Goal: Information Seeking & Learning: Compare options

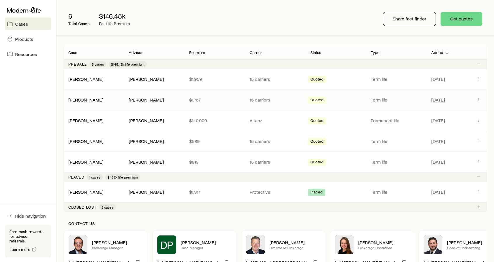
scroll to position [58, 0]
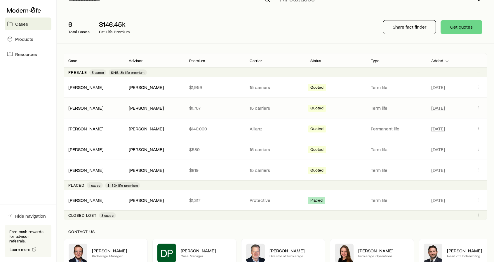
click at [288, 108] on p "15 carriers" at bounding box center [274, 108] width 51 height 6
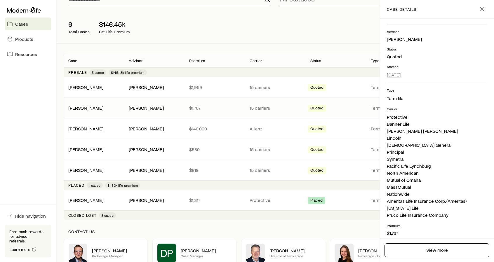
scroll to position [0, 0]
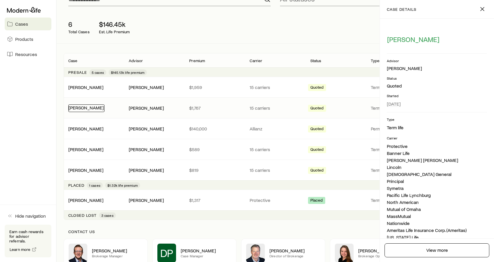
click at [92, 109] on link "[PERSON_NAME]" at bounding box center [86, 108] width 35 height 6
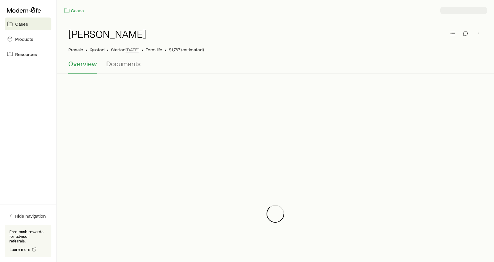
click at [92, 109] on div at bounding box center [275, 214] width 423 height 262
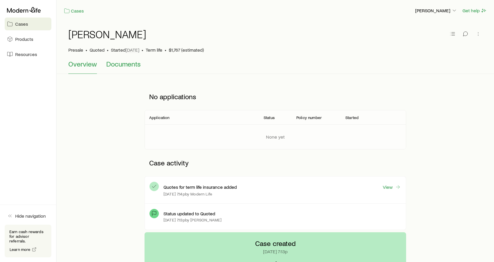
click at [114, 65] on span "Documents" at bounding box center [123, 64] width 34 height 8
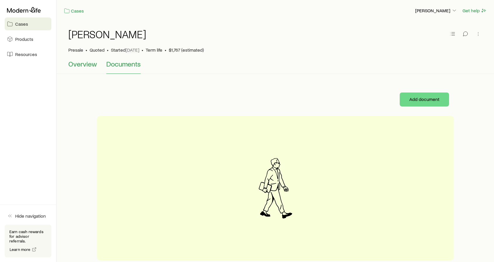
click at [81, 64] on span "Overview" at bounding box center [82, 64] width 29 height 8
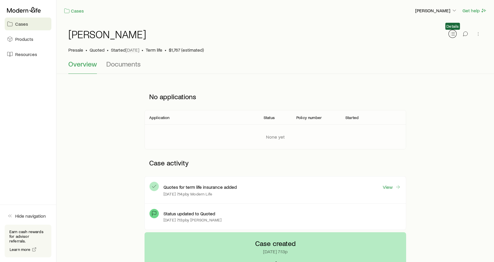
click at [450, 36] on icon "button" at bounding box center [452, 34] width 6 height 6
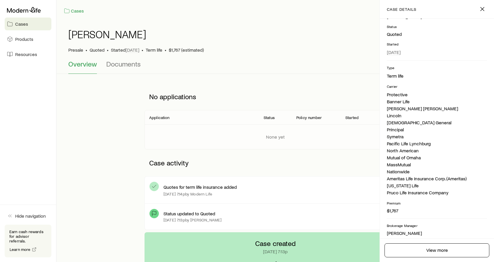
scroll to position [88, 0]
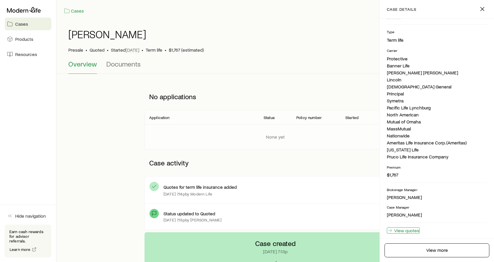
click at [414, 231] on link "View quotes" at bounding box center [403, 230] width 33 height 6
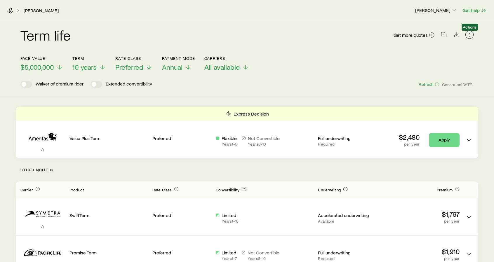
click at [470, 35] on icon "button" at bounding box center [469, 35] width 6 height 6
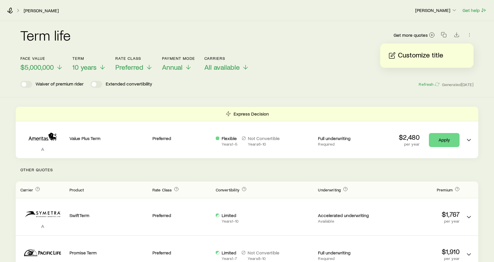
click at [426, 55] on p "Customize title" at bounding box center [420, 55] width 45 height 9
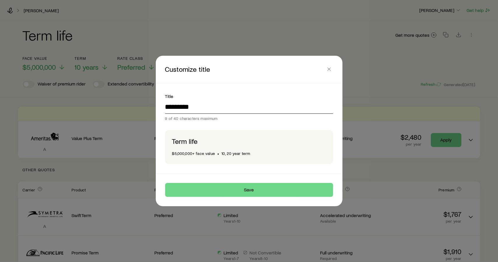
click at [278, 107] on input "*********" at bounding box center [249, 107] width 168 height 14
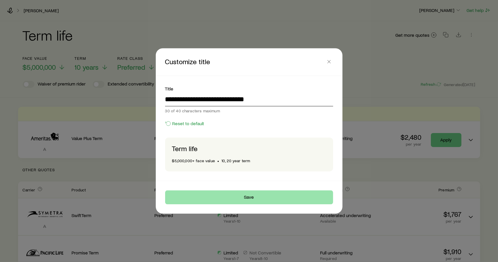
type input "**********"
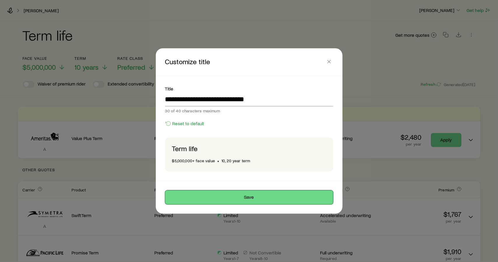
click at [252, 201] on button "Save" at bounding box center [249, 197] width 168 height 14
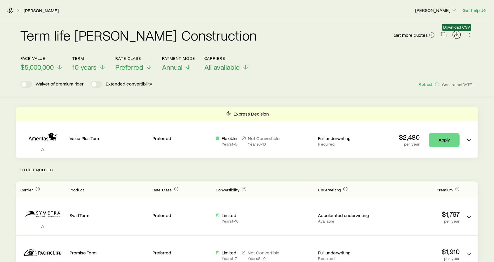
click at [454, 34] on icon "Download CSV" at bounding box center [456, 35] width 6 height 6
click at [442, 35] on icon "button" at bounding box center [443, 35] width 6 height 6
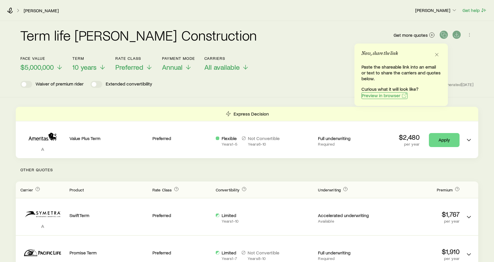
click at [377, 98] on span "Preview in browser" at bounding box center [380, 95] width 39 height 5
drag, startPoint x: 276, startPoint y: 84, endPoint x: 265, endPoint y: 65, distance: 22.0
click at [276, 83] on div "Waiver of premium rider Extended convertibility Refresh Generated [DATE]" at bounding box center [246, 84] width 453 height 7
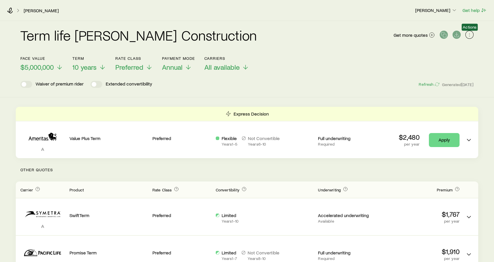
click at [469, 35] on icon "button" at bounding box center [469, 35] width 0 height 0
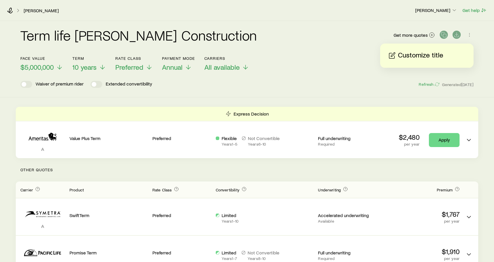
click at [435, 56] on p "Customize title" at bounding box center [420, 55] width 45 height 9
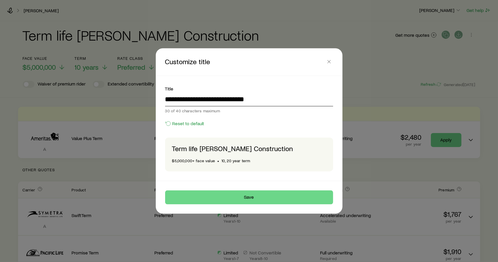
click at [281, 96] on input "**********" at bounding box center [249, 99] width 168 height 14
click at [256, 199] on button "Save" at bounding box center [249, 197] width 168 height 14
click at [194, 99] on input "**********" at bounding box center [249, 99] width 168 height 14
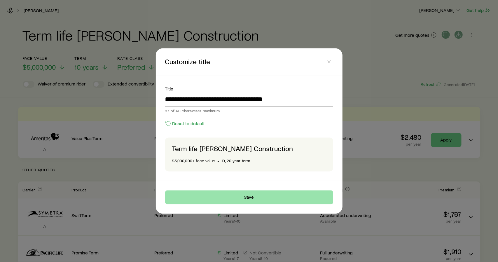
type input "**********"
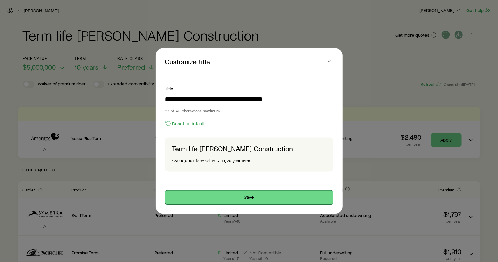
click at [228, 201] on button "Save" at bounding box center [249, 197] width 168 height 14
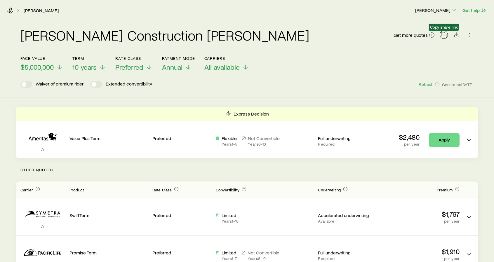
click at [441, 37] on icon "button" at bounding box center [443, 35] width 6 height 6
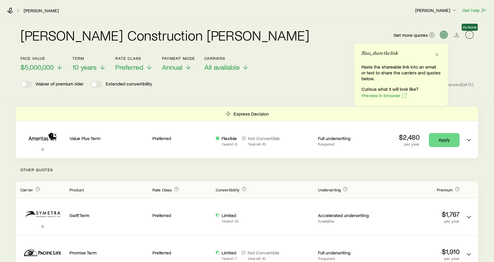
click at [468, 33] on icon "button" at bounding box center [469, 35] width 6 height 6
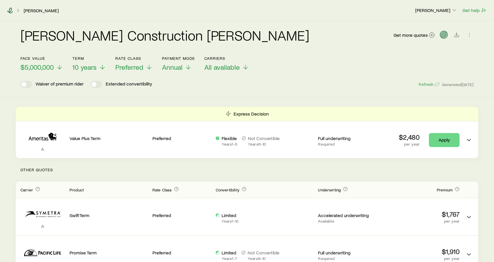
click at [11, 11] on icon at bounding box center [10, 11] width 6 height 6
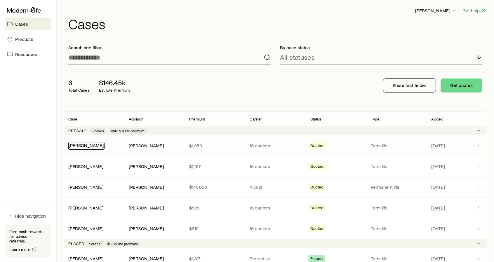
click at [88, 145] on link "[PERSON_NAME]" at bounding box center [86, 145] width 35 height 6
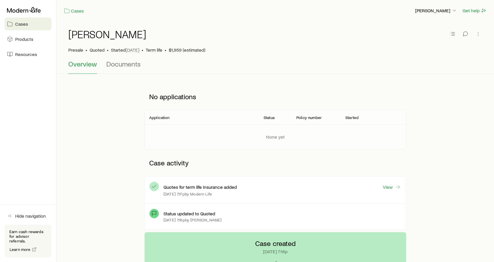
click at [102, 51] on span "Quoted" at bounding box center [97, 50] width 15 height 6
click at [479, 31] on icon "button" at bounding box center [478, 34] width 6 height 6
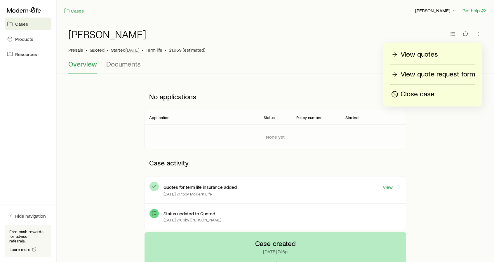
click at [422, 55] on p "View quotes" at bounding box center [418, 54] width 37 height 9
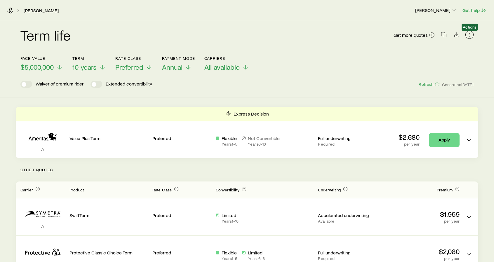
click at [466, 36] on icon "button" at bounding box center [469, 35] width 6 height 6
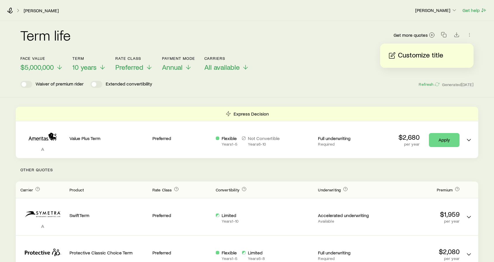
click at [425, 53] on p "Customize title" at bounding box center [420, 55] width 45 height 9
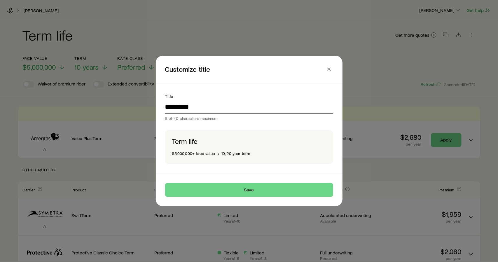
drag, startPoint x: 159, startPoint y: 105, endPoint x: 48, endPoint y: 90, distance: 112.5
type input "*"
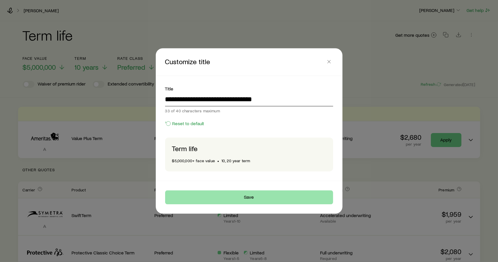
type input "**********"
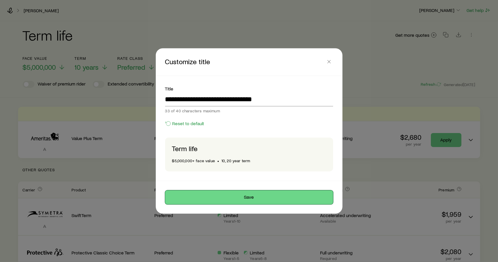
click at [228, 194] on button "Save" at bounding box center [249, 197] width 168 height 14
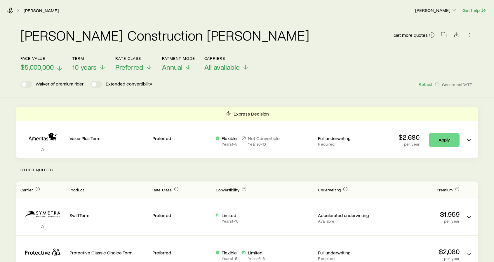
click at [47, 67] on span "$5,000,000" at bounding box center [36, 67] width 33 height 8
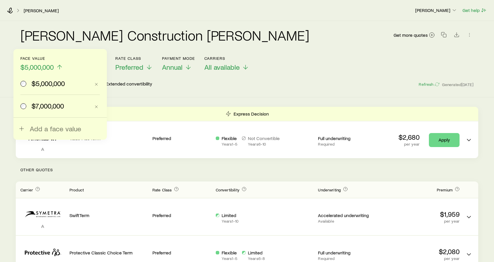
click at [42, 104] on span "$7,000,000" at bounding box center [48, 106] width 32 height 8
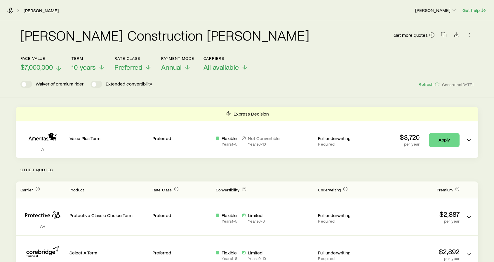
click at [50, 66] on span "$7,000,000" at bounding box center [36, 67] width 32 height 8
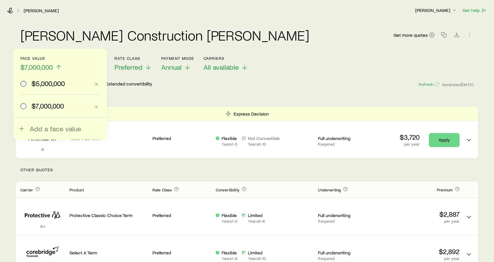
click at [44, 88] on label "$5,000,000" at bounding box center [55, 83] width 70 height 22
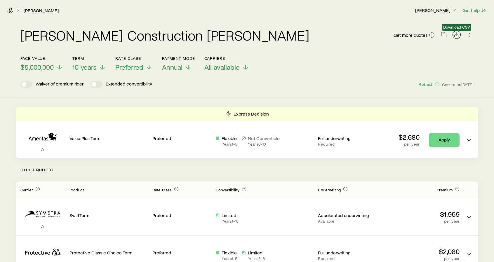
click at [454, 35] on icon "Download CSV" at bounding box center [456, 35] width 6 height 6
click at [441, 36] on icon "button" at bounding box center [443, 35] width 6 height 6
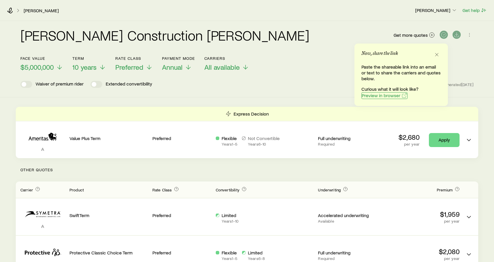
click at [390, 98] on button "Preview in browser" at bounding box center [384, 95] width 46 height 7
